Goal: Find specific page/section

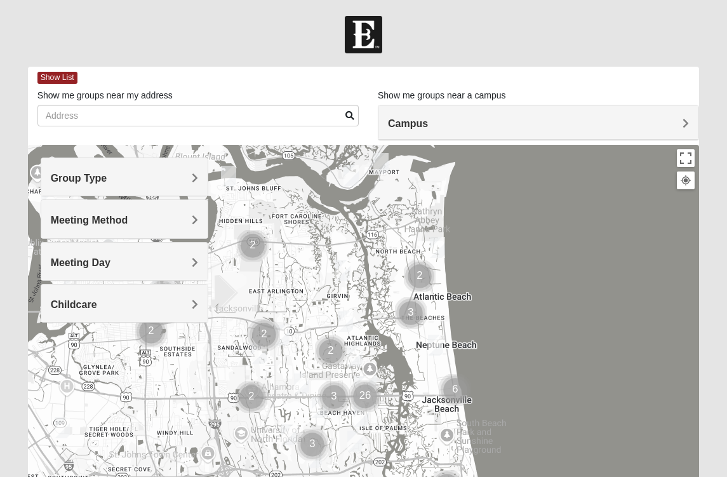
click at [173, 182] on h4 "Group Type" at bounding box center [124, 178] width 147 height 12
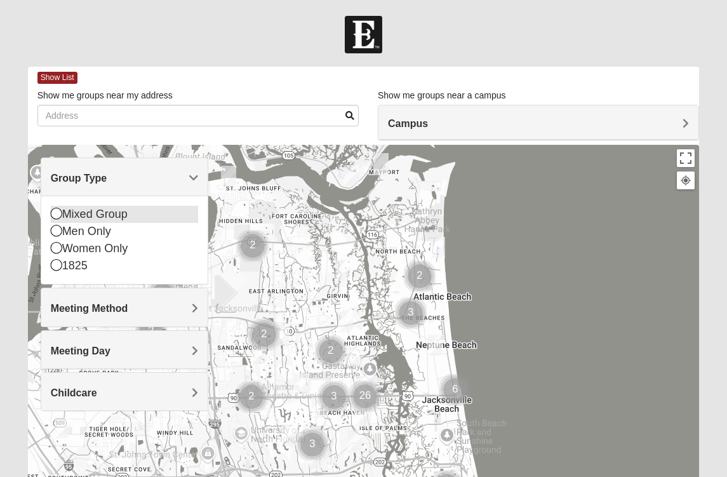
click at [51, 215] on icon at bounding box center [56, 213] width 11 height 11
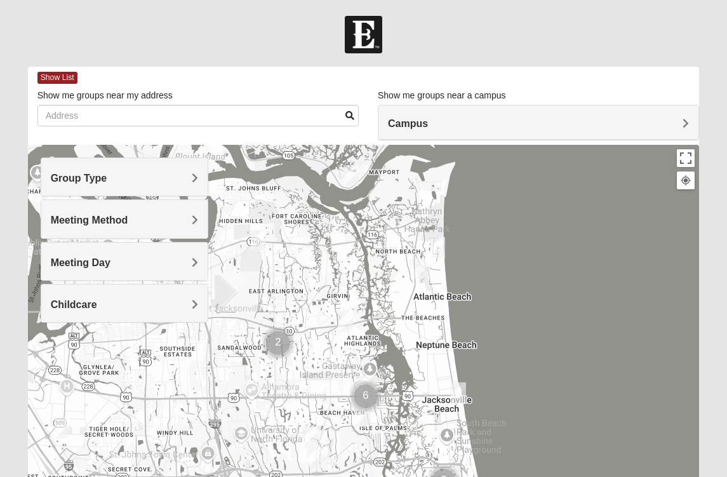
scroll to position [12, 0]
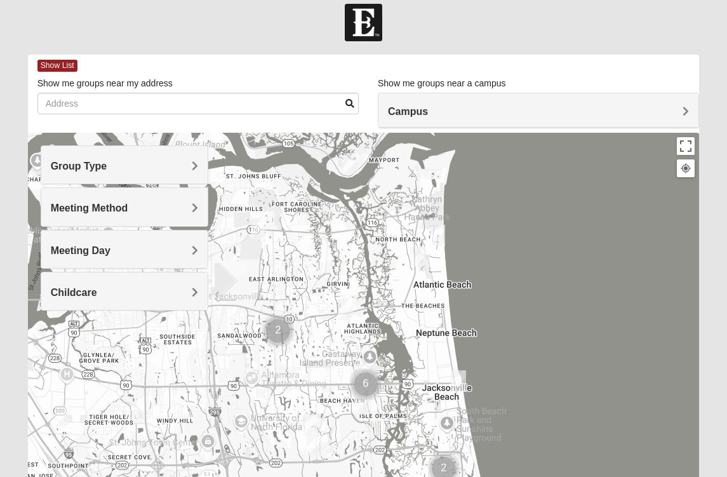
click at [403, 119] on div "Campus" at bounding box center [539, 110] width 320 height 34
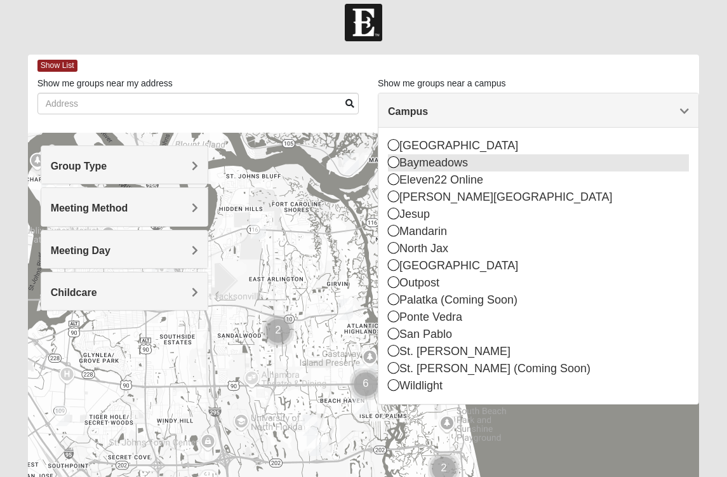
click at [391, 165] on icon at bounding box center [393, 161] width 11 height 11
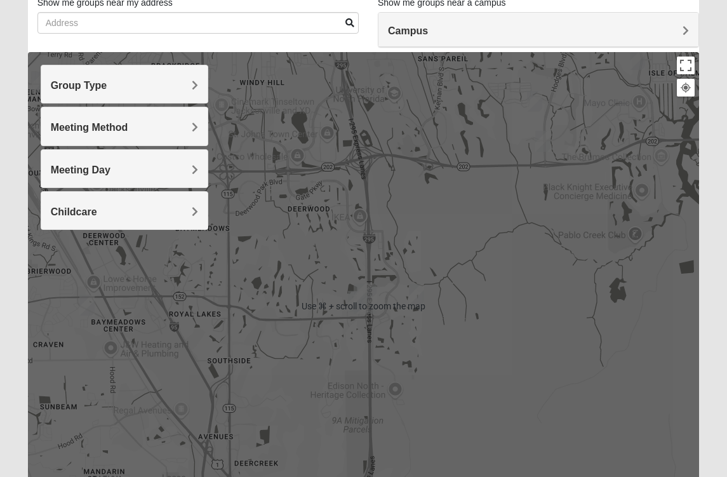
scroll to position [83, 0]
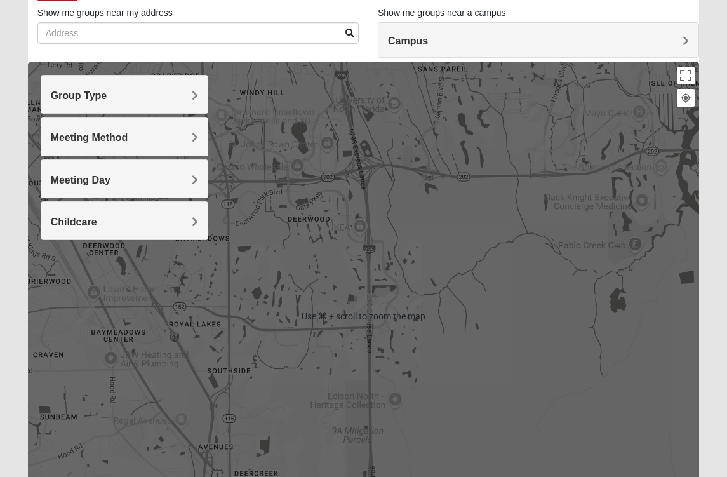
click at [292, 149] on div at bounding box center [364, 316] width 672 height 508
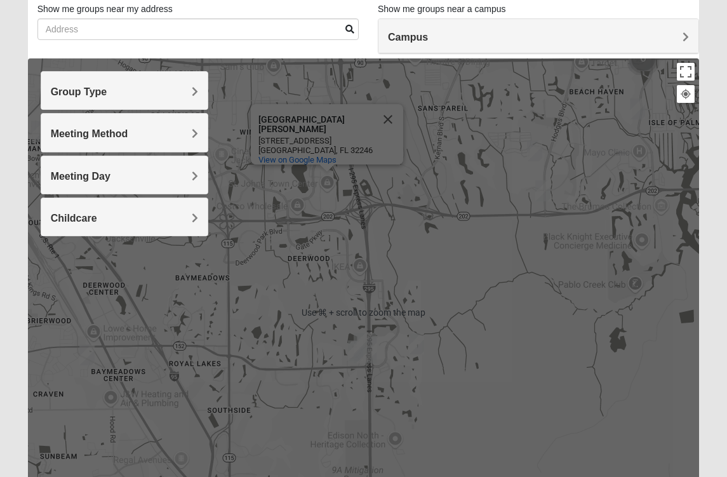
scroll to position [86, 0]
